Goal: Find contact information: Find contact information

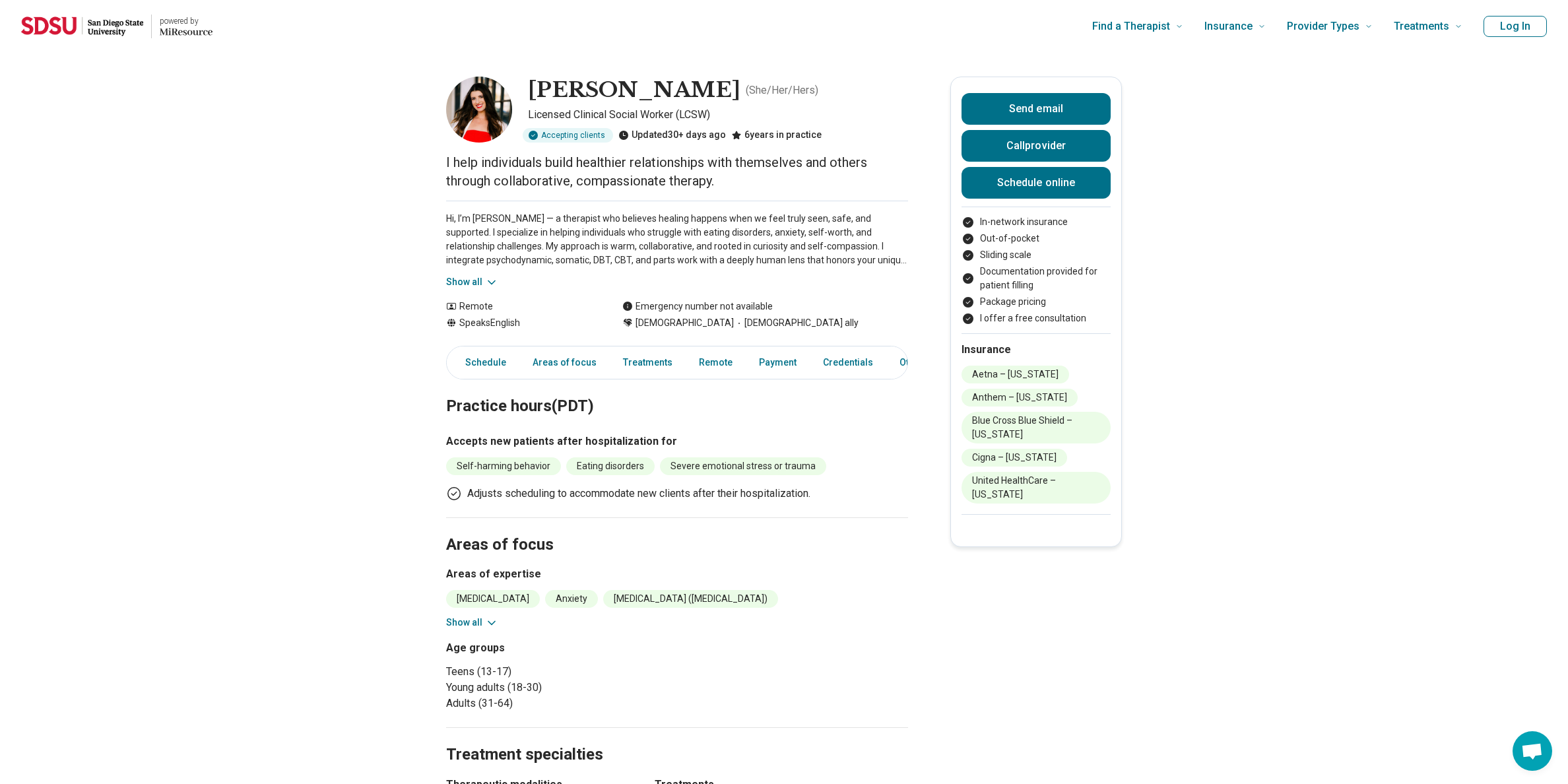
click at [475, 625] on button "Show all" at bounding box center [472, 623] width 52 height 14
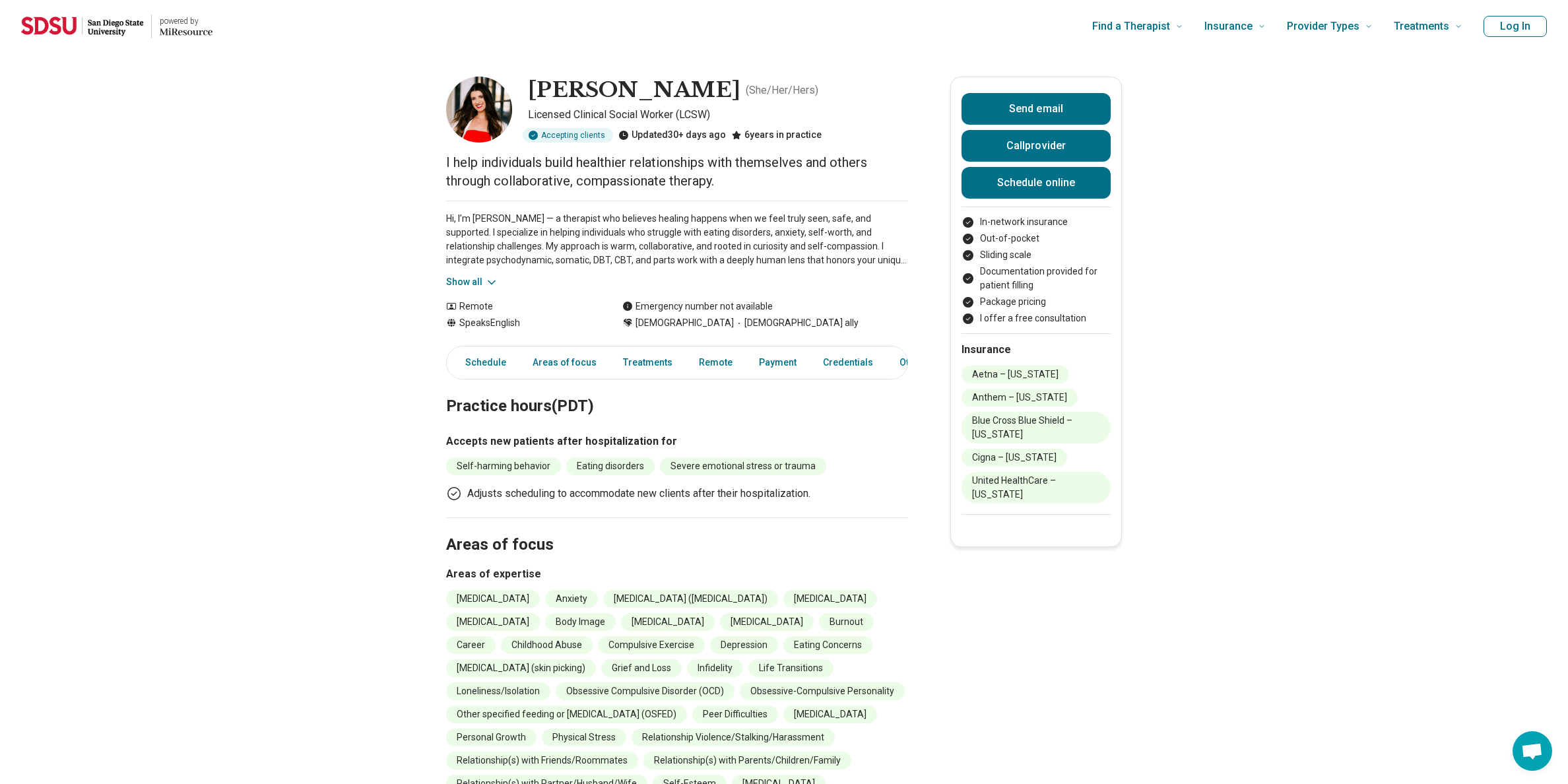
click at [588, 85] on h1 "[PERSON_NAME]" at bounding box center [635, 90] width 213 height 27
copy h1 "[PERSON_NAME]"
